Goal: Navigation & Orientation: Find specific page/section

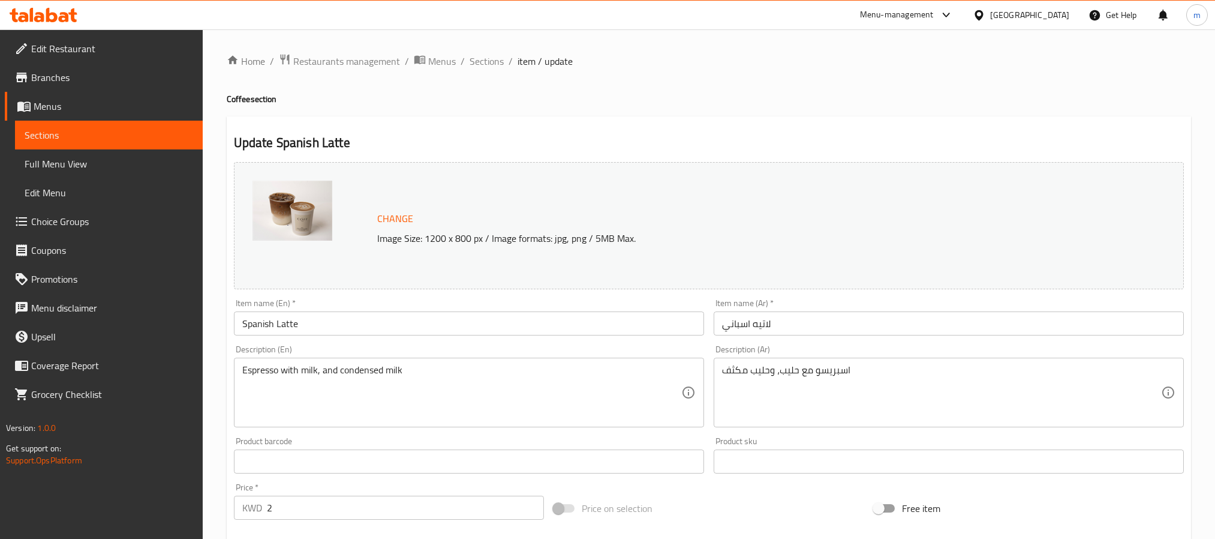
click at [986, 13] on icon at bounding box center [979, 15] width 13 height 13
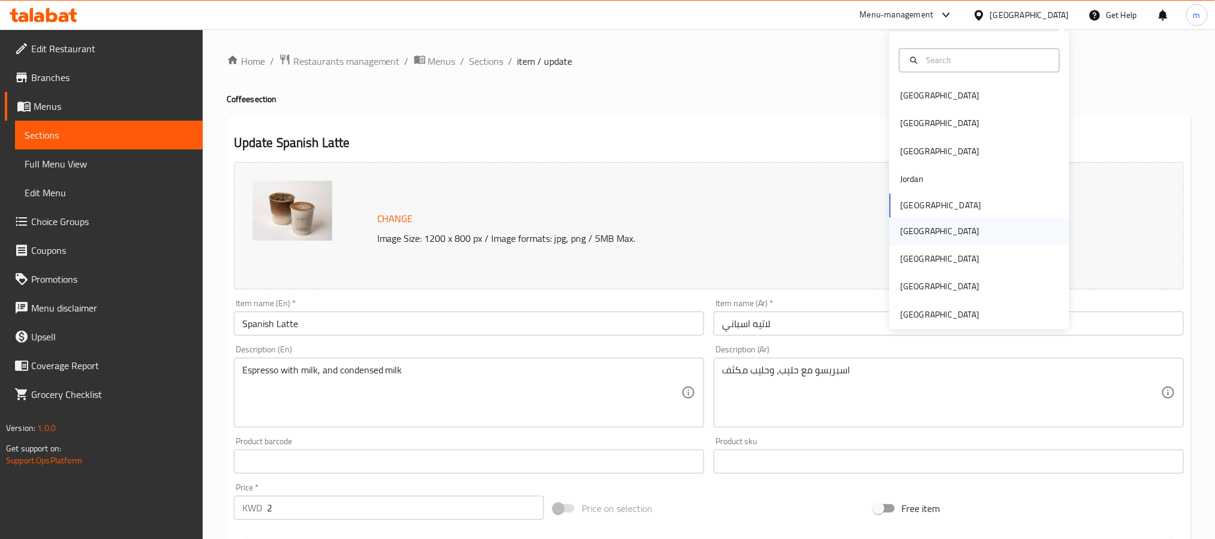
click at [920, 229] on div "Oman" at bounding box center [980, 231] width 180 height 28
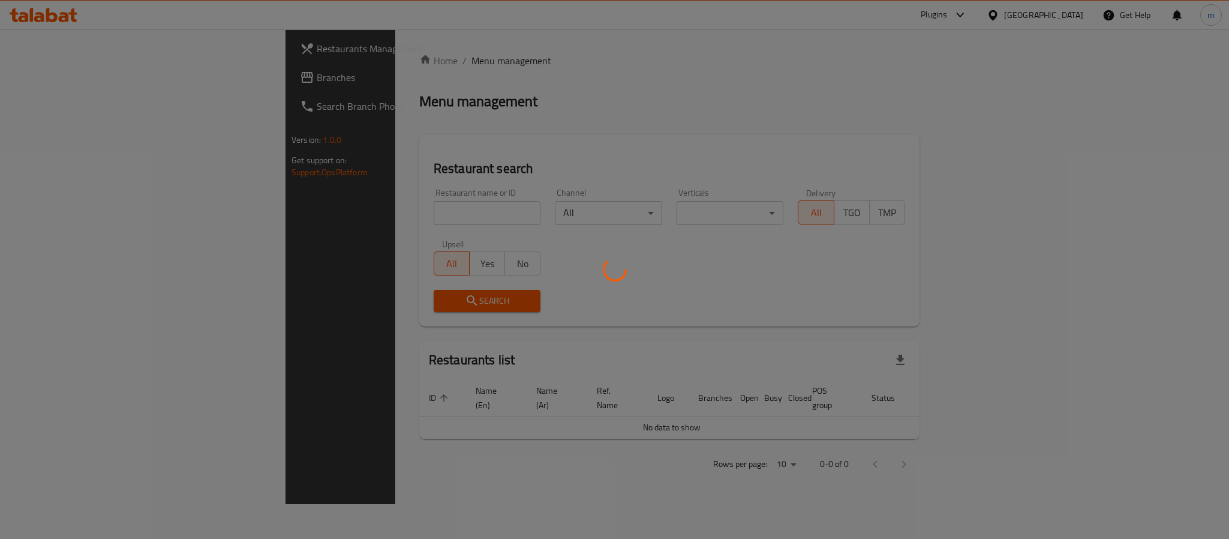
click at [92, 88] on div at bounding box center [614, 269] width 1229 height 539
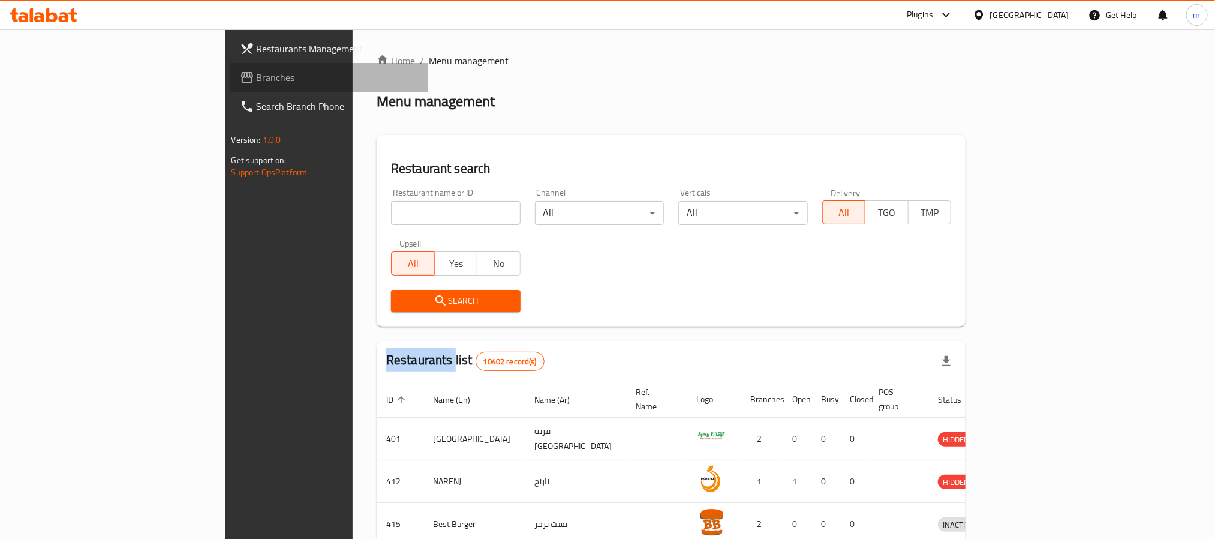
click at [230, 87] on link "Branches" at bounding box center [329, 77] width 198 height 29
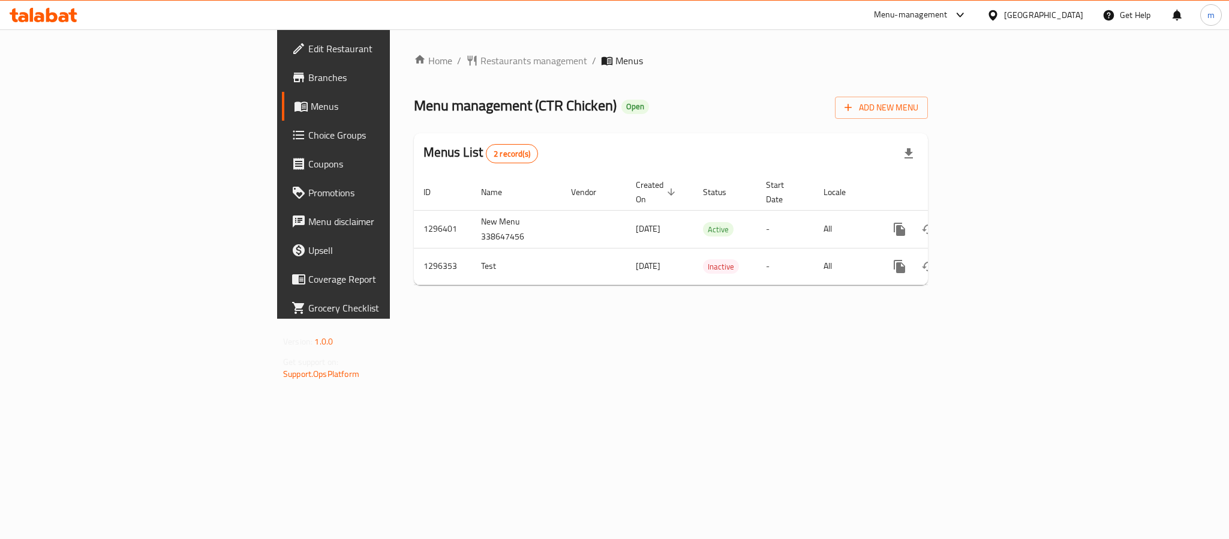
click at [997, 11] on icon at bounding box center [993, 15] width 8 height 10
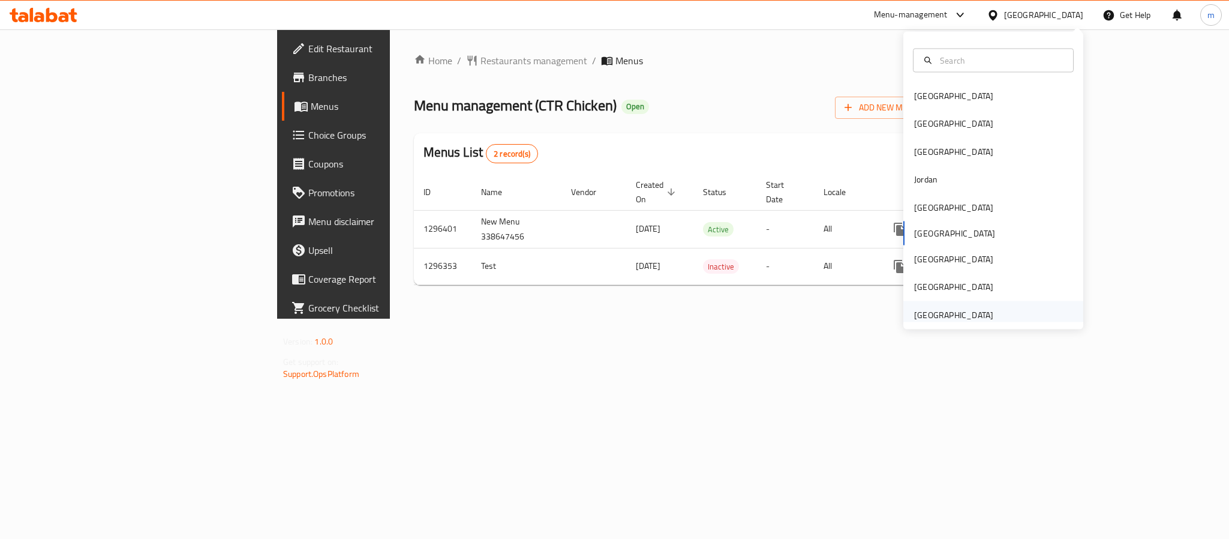
click at [947, 319] on div "[GEOGRAPHIC_DATA]" at bounding box center [953, 314] width 79 height 13
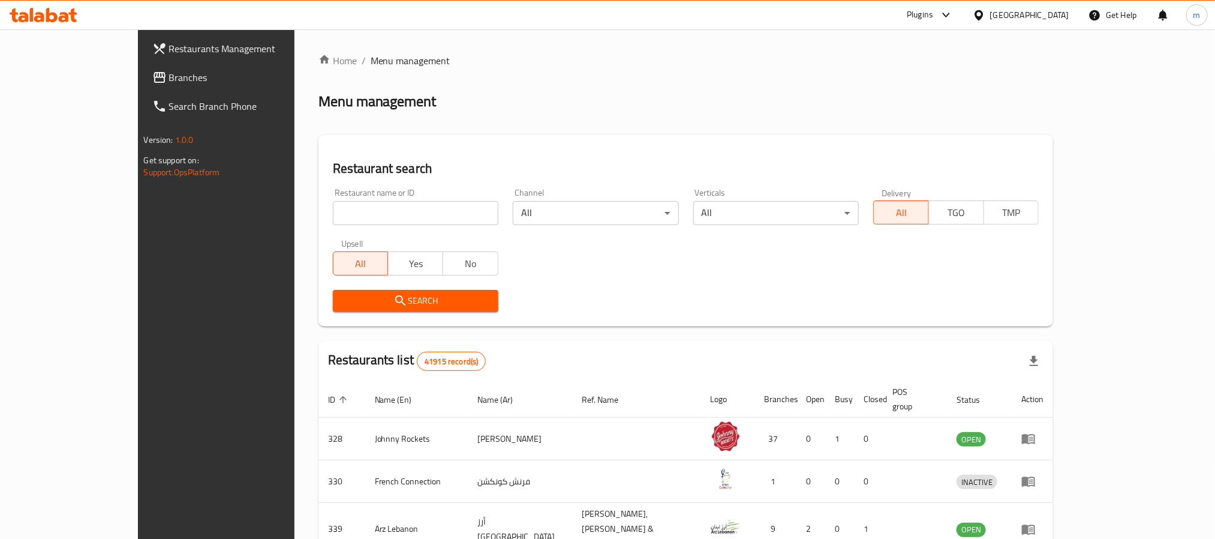
click at [169, 76] on span "Branches" at bounding box center [250, 77] width 162 height 14
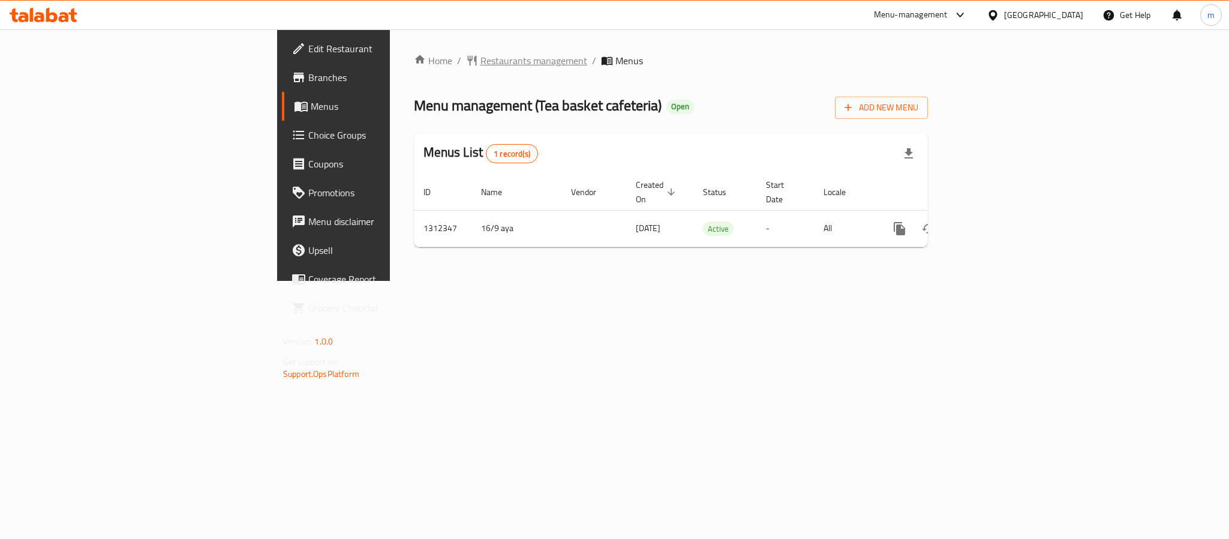
click at [481, 54] on span "Restaurants management" at bounding box center [534, 60] width 107 height 14
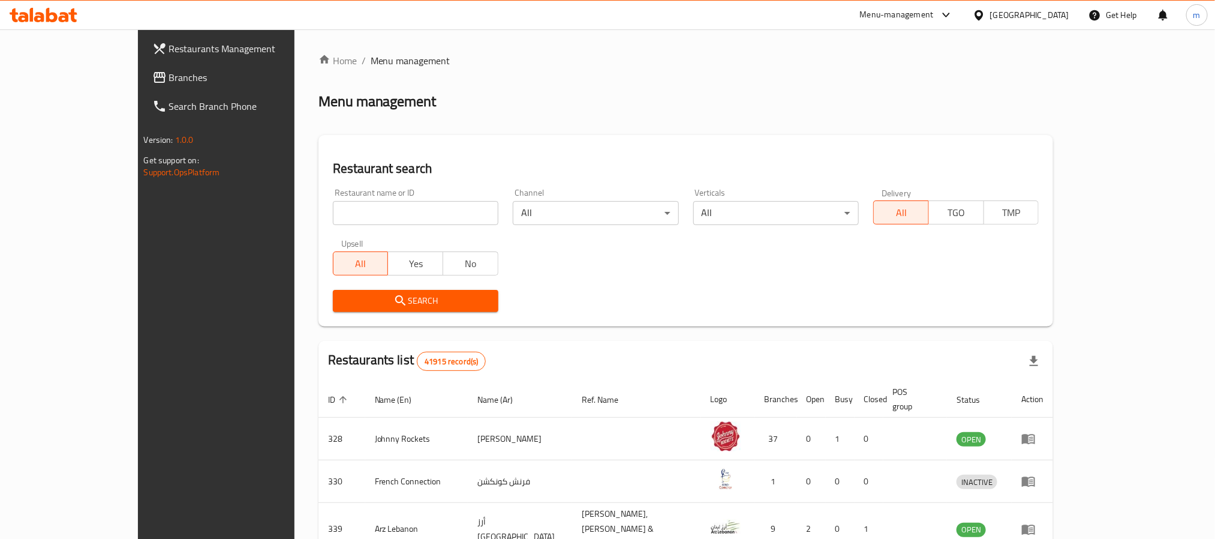
click at [169, 74] on span "Branches" at bounding box center [250, 77] width 162 height 14
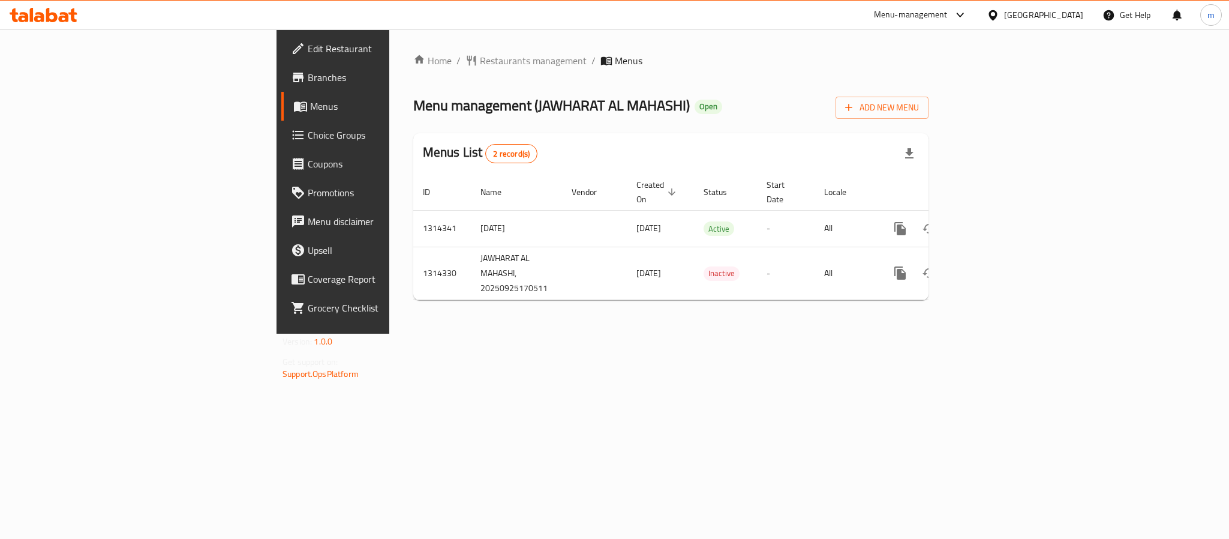
click at [1010, 16] on div "[GEOGRAPHIC_DATA]" at bounding box center [1043, 14] width 79 height 13
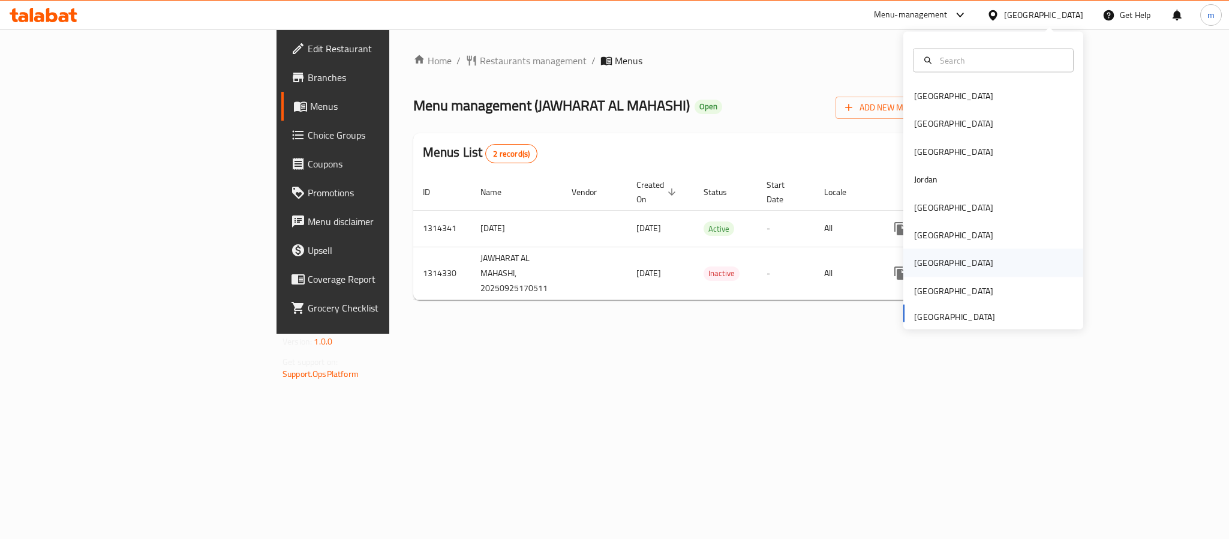
click at [934, 271] on div "Qatar" at bounding box center [993, 263] width 180 height 28
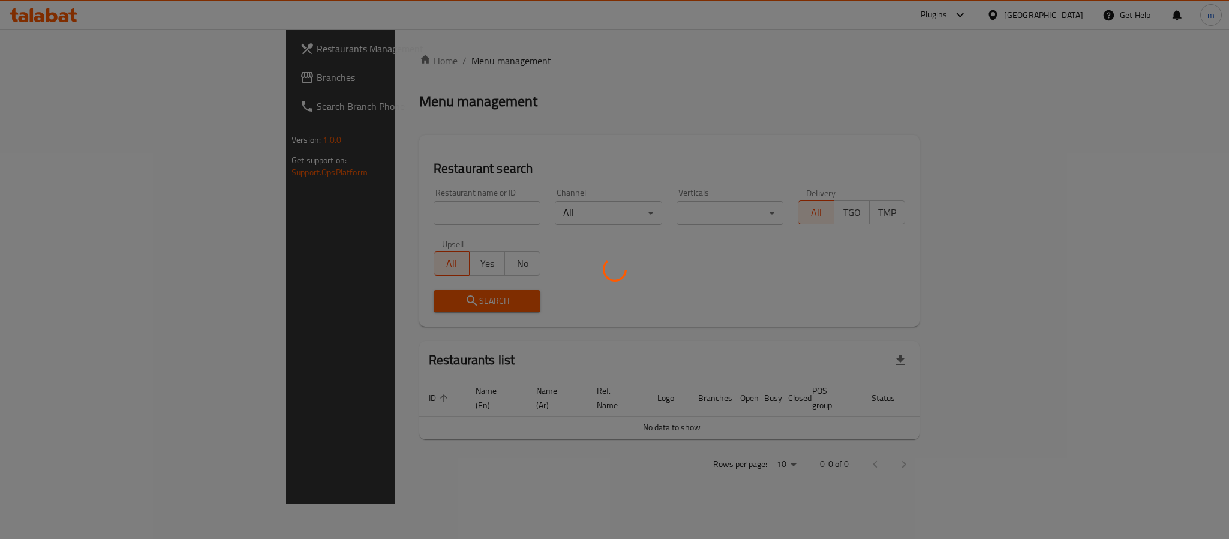
click at [65, 83] on div at bounding box center [614, 269] width 1229 height 539
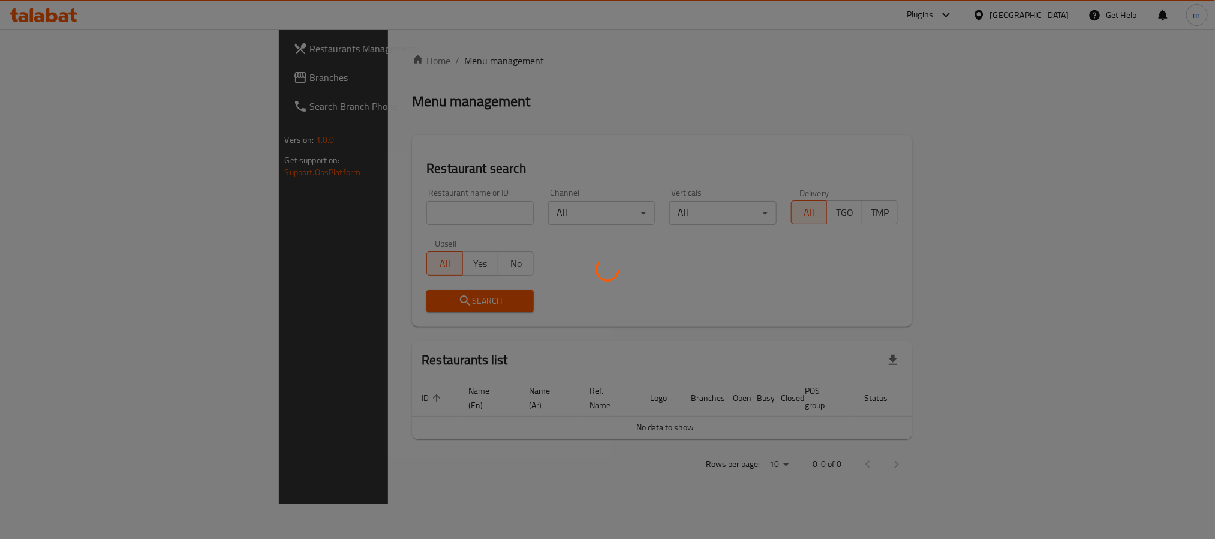
click at [65, 83] on div at bounding box center [607, 269] width 1215 height 539
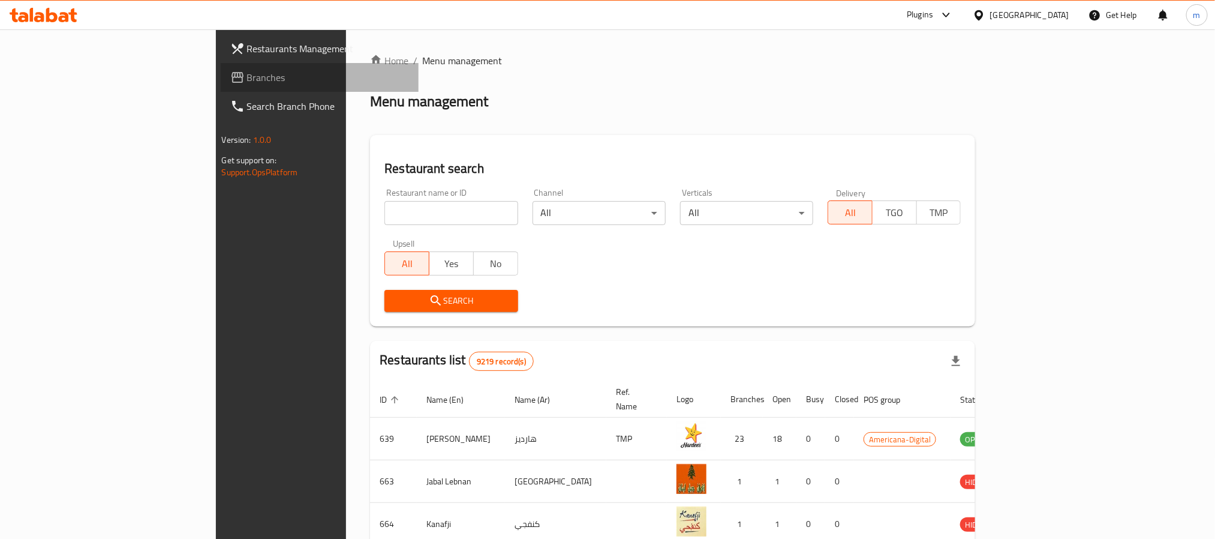
click at [247, 83] on span "Branches" at bounding box center [328, 77] width 162 height 14
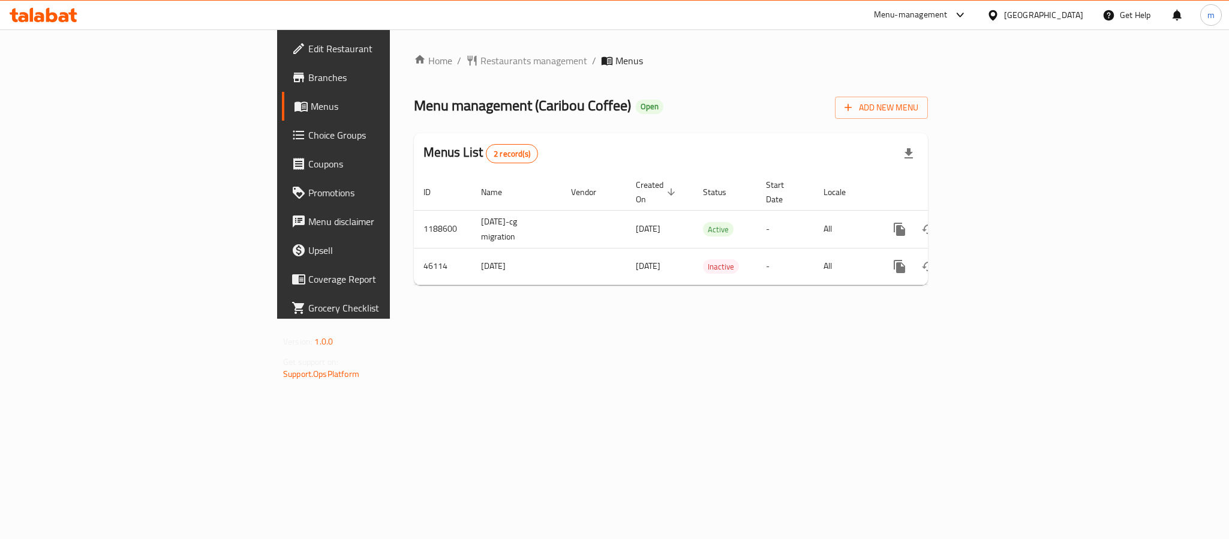
click at [1071, 16] on div "[GEOGRAPHIC_DATA]" at bounding box center [1043, 14] width 79 height 13
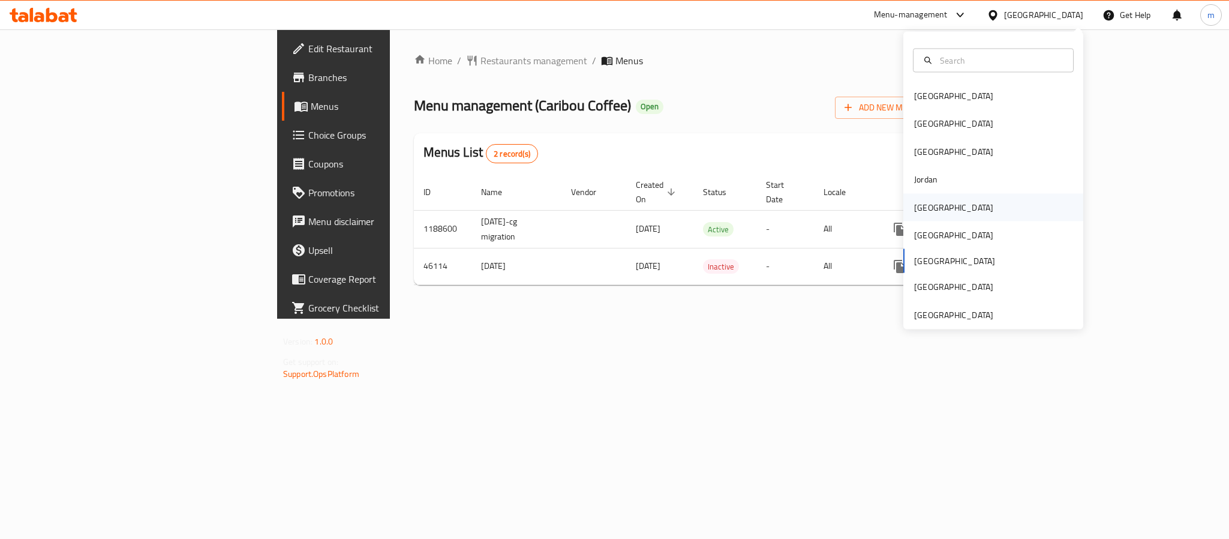
click at [918, 200] on div "[GEOGRAPHIC_DATA]" at bounding box center [953, 206] width 79 height 13
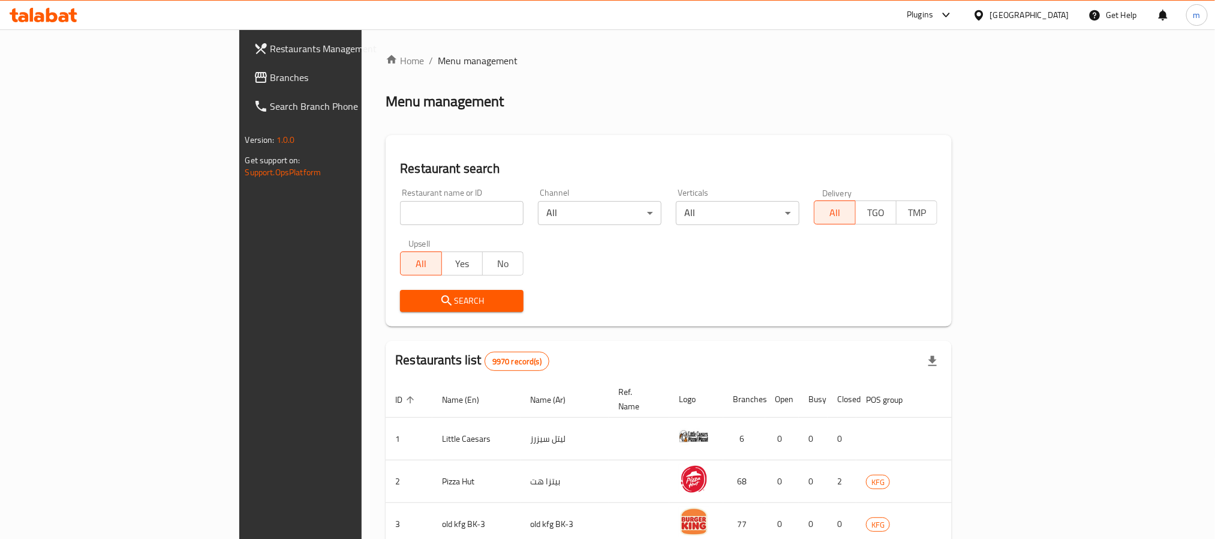
click at [271, 74] on span "Branches" at bounding box center [352, 77] width 162 height 14
